Goal: Task Accomplishment & Management: Manage account settings

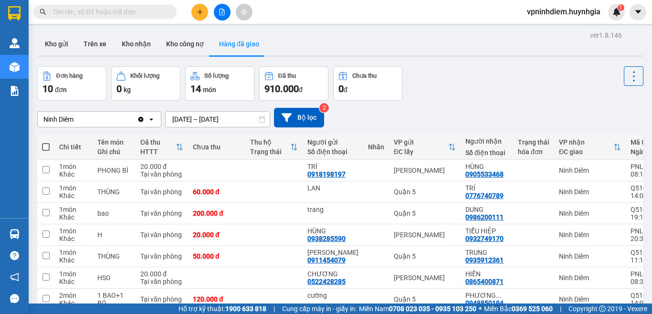
click at [262, 119] on icon at bounding box center [262, 119] width 7 height 7
click at [222, 116] on input "[DATE] – [DATE]" at bounding box center [218, 119] width 104 height 15
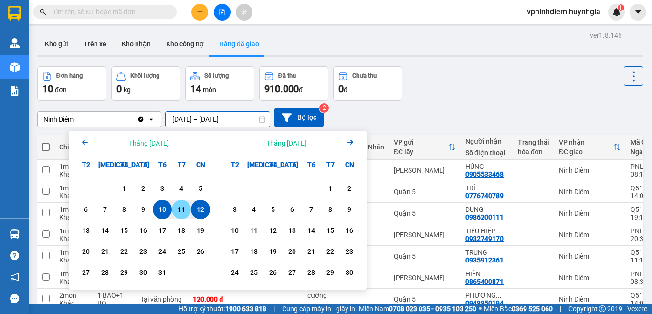
click at [184, 207] on div "11" at bounding box center [181, 209] width 13 height 11
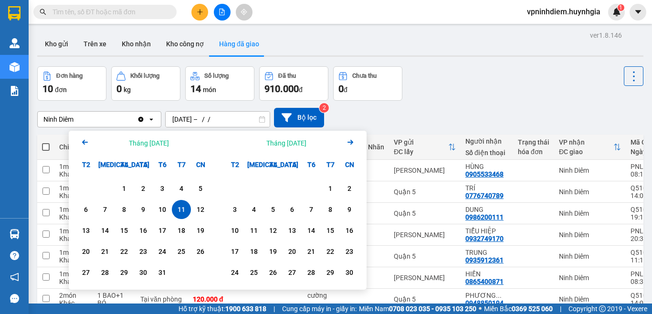
click at [178, 208] on div "11" at bounding box center [181, 209] width 13 height 11
type input "[DATE] – [DATE]"
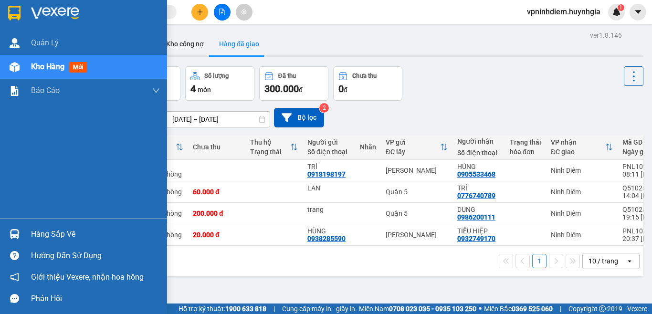
click at [13, 236] on img at bounding box center [15, 234] width 10 height 10
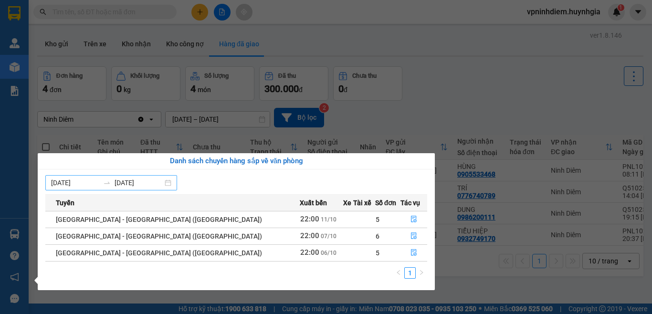
click at [174, 184] on div "[DATE] [DATE]" at bounding box center [111, 182] width 132 height 15
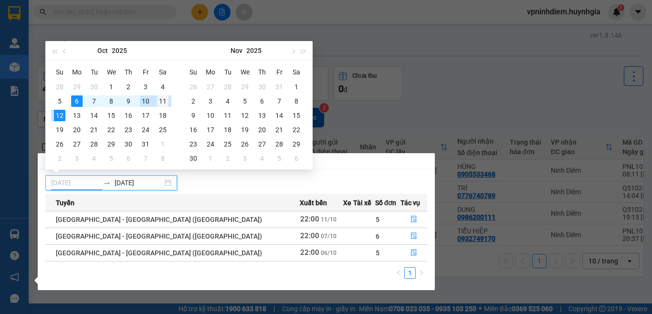
type input "[DATE]"
click at [162, 101] on div "11" at bounding box center [162, 100] width 11 height 11
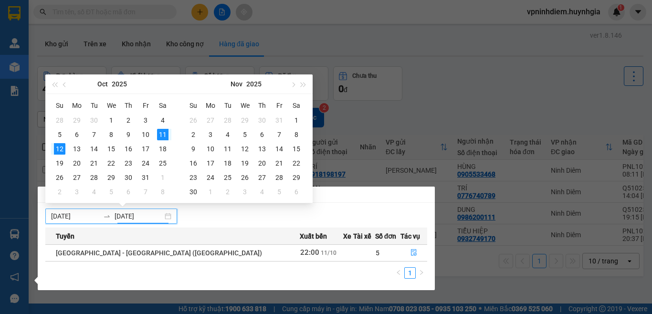
click at [138, 217] on input "[DATE]" at bounding box center [139, 216] width 48 height 11
type input "[DATE]"
click at [165, 136] on div "11" at bounding box center [162, 134] width 11 height 11
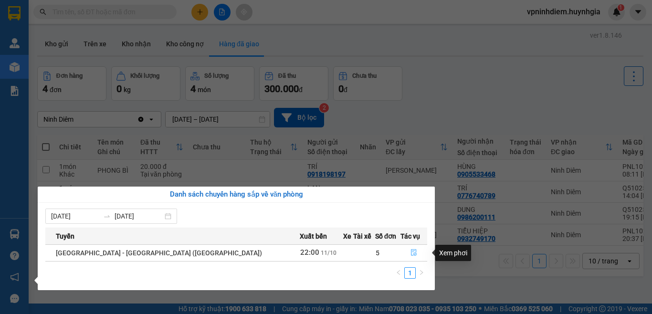
click at [411, 252] on icon "file-done" at bounding box center [414, 252] width 7 height 7
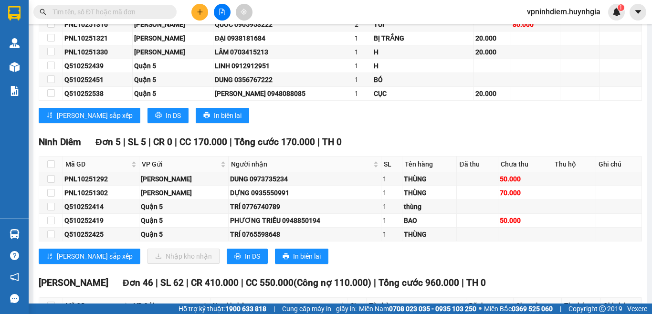
scroll to position [3581, 0]
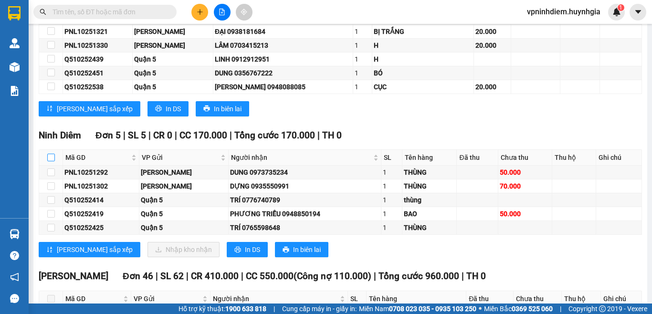
click at [49, 161] on input "checkbox" at bounding box center [51, 158] width 8 height 8
checkbox input "true"
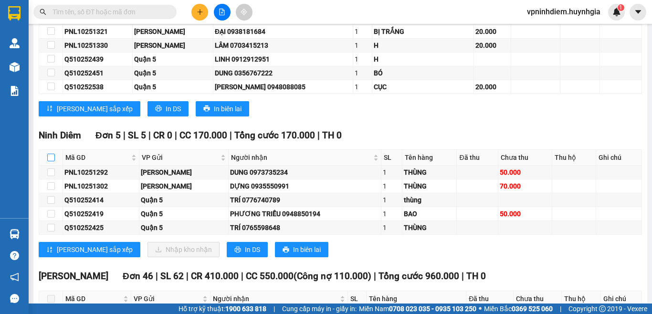
checkbox input "true"
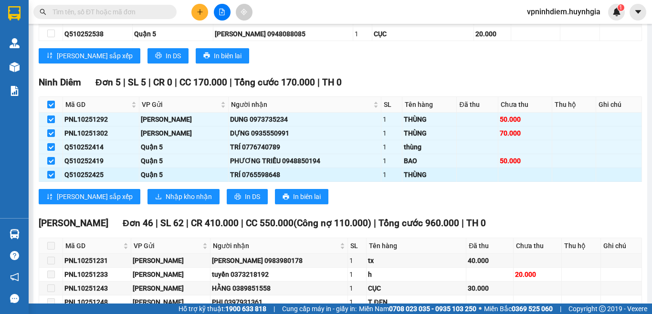
scroll to position [3646, 0]
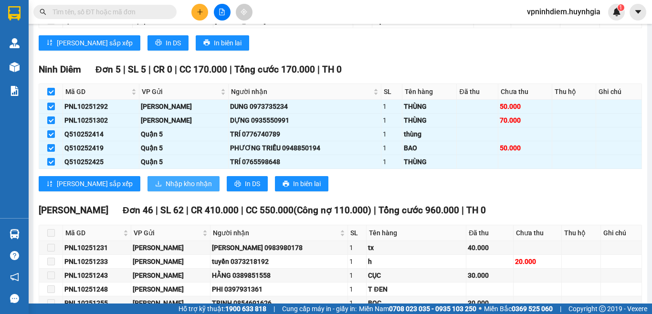
click at [166, 189] on span "Nhập kho nhận" at bounding box center [189, 184] width 46 height 11
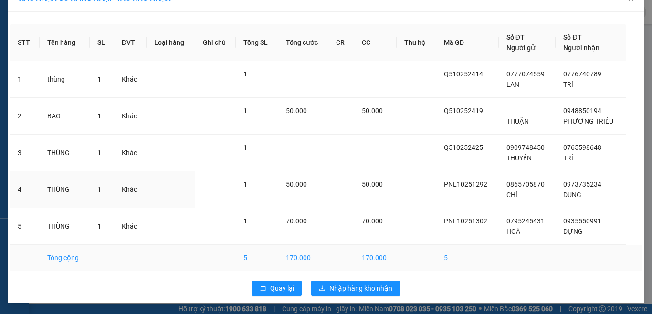
scroll to position [20, 0]
click at [336, 285] on span "Nhập hàng kho nhận" at bounding box center [360, 288] width 63 height 11
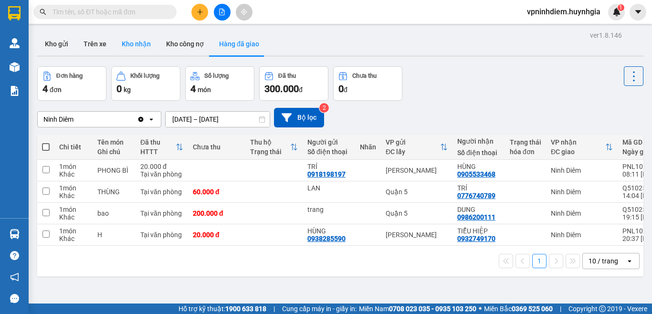
click at [129, 42] on button "Kho nhận" at bounding box center [136, 43] width 44 height 23
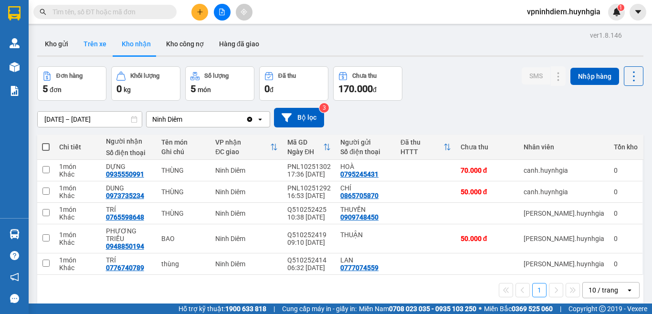
click at [89, 41] on button "Trên xe" at bounding box center [95, 43] width 38 height 23
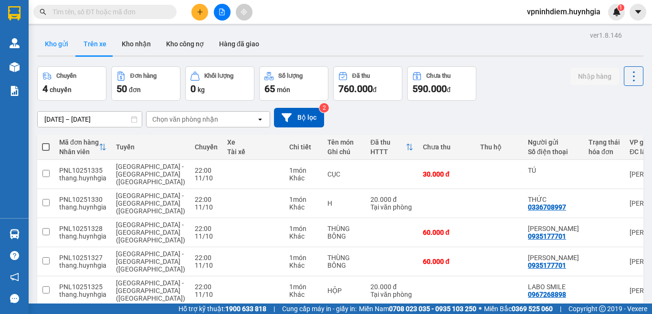
click at [59, 42] on button "Kho gửi" at bounding box center [56, 43] width 39 height 23
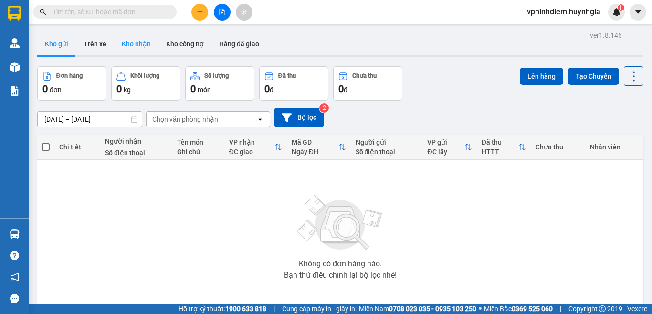
click at [137, 47] on button "Kho nhận" at bounding box center [136, 43] width 44 height 23
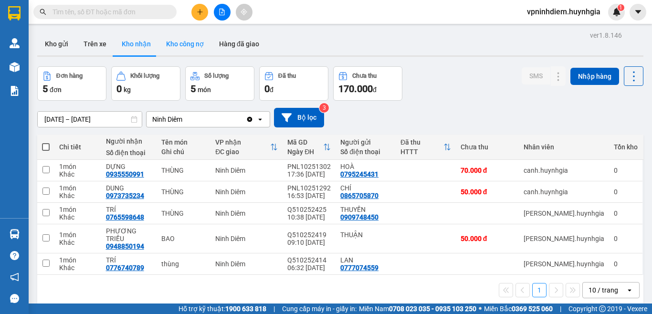
click at [179, 40] on button "Kho công nợ" at bounding box center [185, 43] width 53 height 23
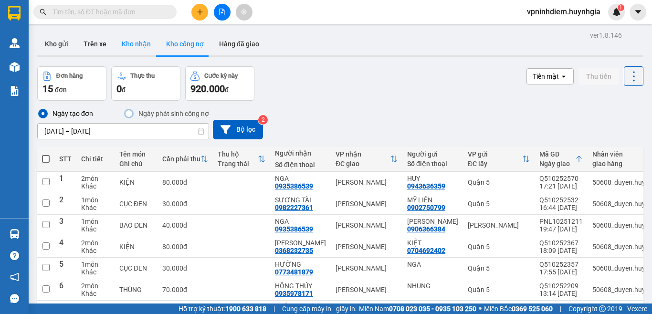
click at [131, 43] on button "Kho nhận" at bounding box center [136, 43] width 44 height 23
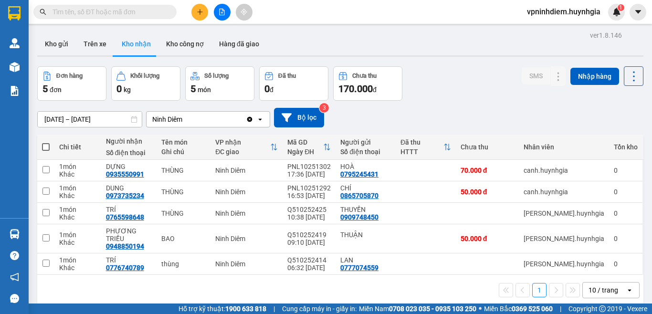
click at [134, 121] on icon at bounding box center [134, 119] width 7 height 7
click at [131, 120] on icon at bounding box center [134, 119] width 6 height 7
click at [118, 120] on input "[DATE] – [DATE]" at bounding box center [90, 119] width 104 height 15
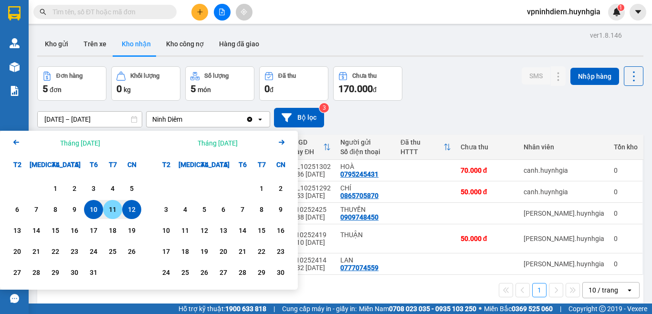
click at [112, 207] on div "11" at bounding box center [112, 209] width 13 height 11
click at [113, 207] on div "11" at bounding box center [112, 209] width 13 height 11
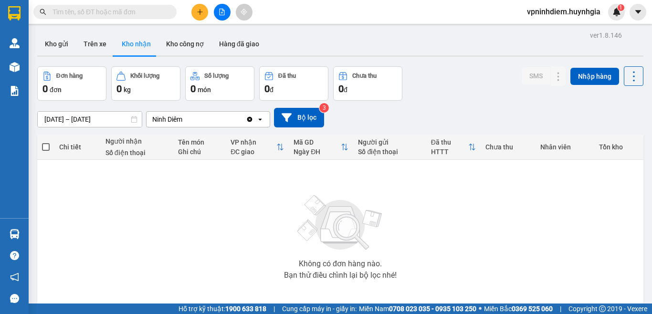
click at [131, 120] on icon at bounding box center [134, 119] width 7 height 7
click at [118, 119] on input "[DATE] – [DATE]" at bounding box center [90, 119] width 104 height 15
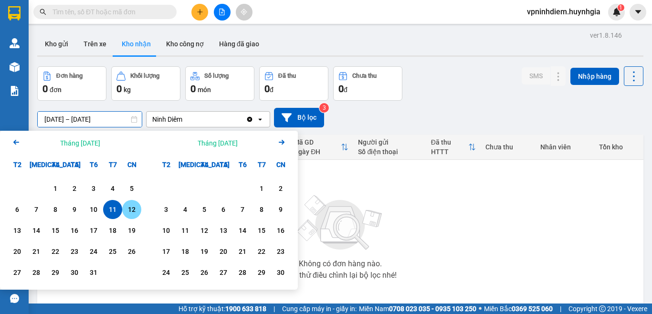
click at [133, 217] on div "12" at bounding box center [131, 209] width 19 height 19
click at [133, 214] on div "12" at bounding box center [131, 209] width 13 height 11
type input "[DATE] – [DATE]"
